Goal: Task Accomplishment & Management: Complete application form

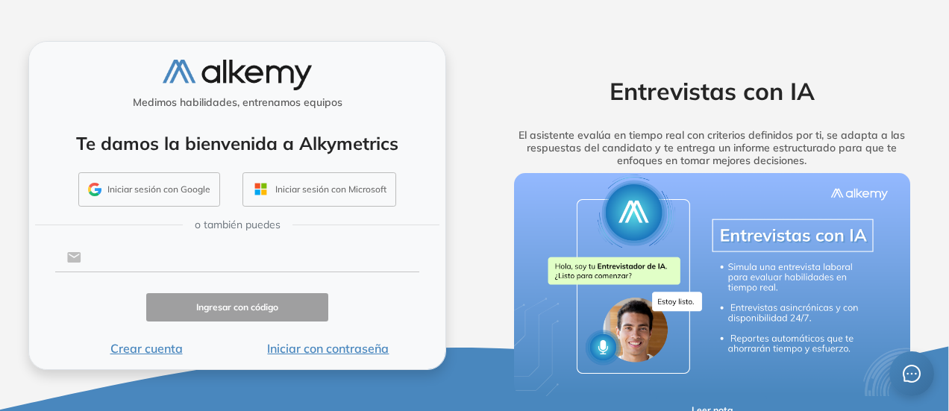
click at [252, 257] on input "text" at bounding box center [250, 257] width 338 height 28
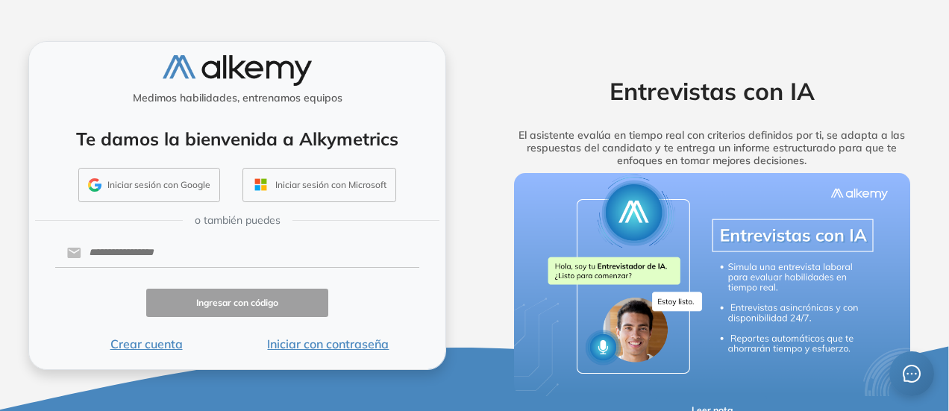
click at [360, 351] on button "Iniciar con contraseña" at bounding box center [328, 344] width 182 height 18
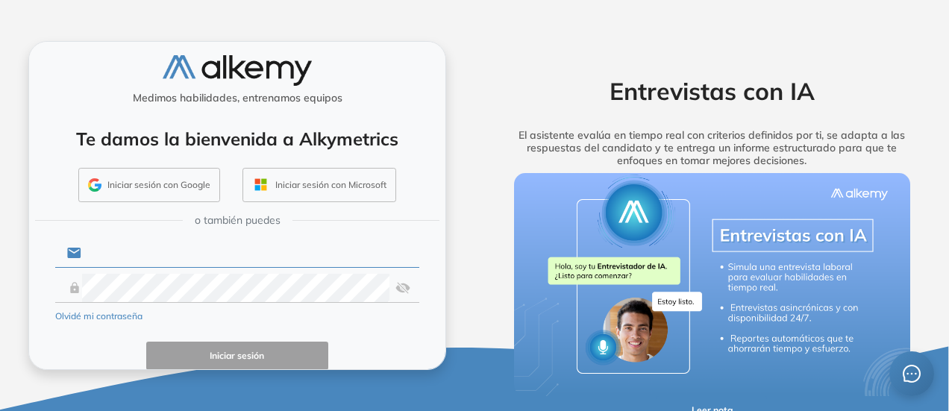
click at [290, 244] on input "text" at bounding box center [250, 253] width 338 height 28
type input "**********"
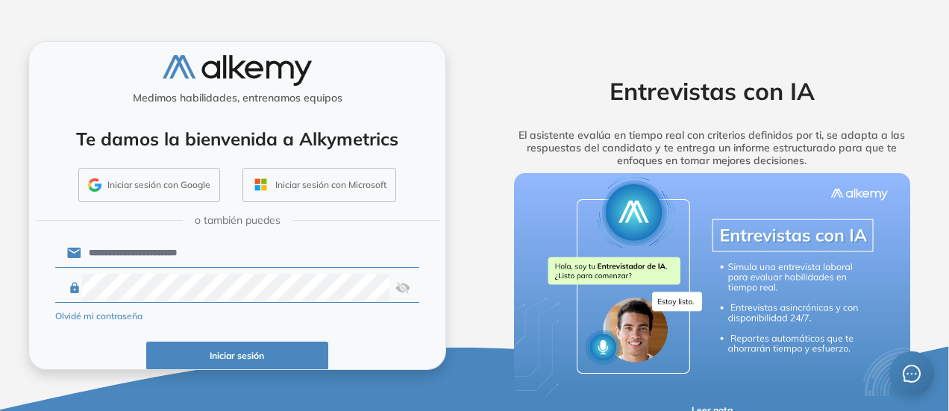
click button "Iniciar sesión" at bounding box center [237, 356] width 182 height 29
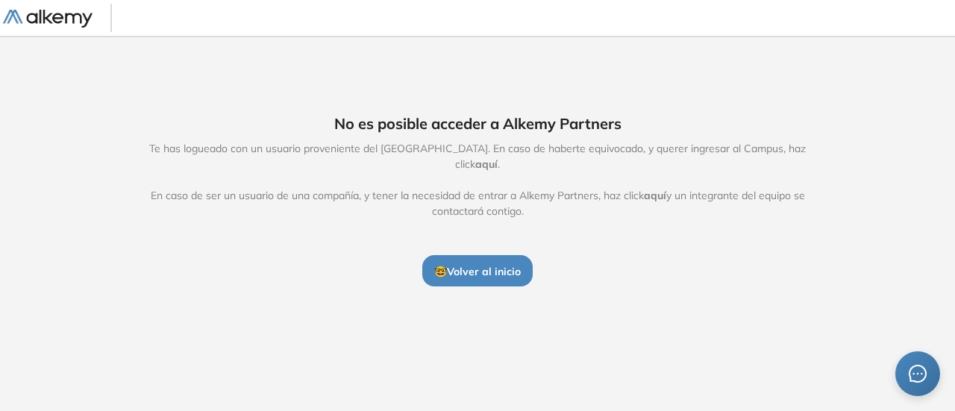
click at [498, 157] on span "aquí" at bounding box center [486, 163] width 22 height 13
